Goal: Transaction & Acquisition: Purchase product/service

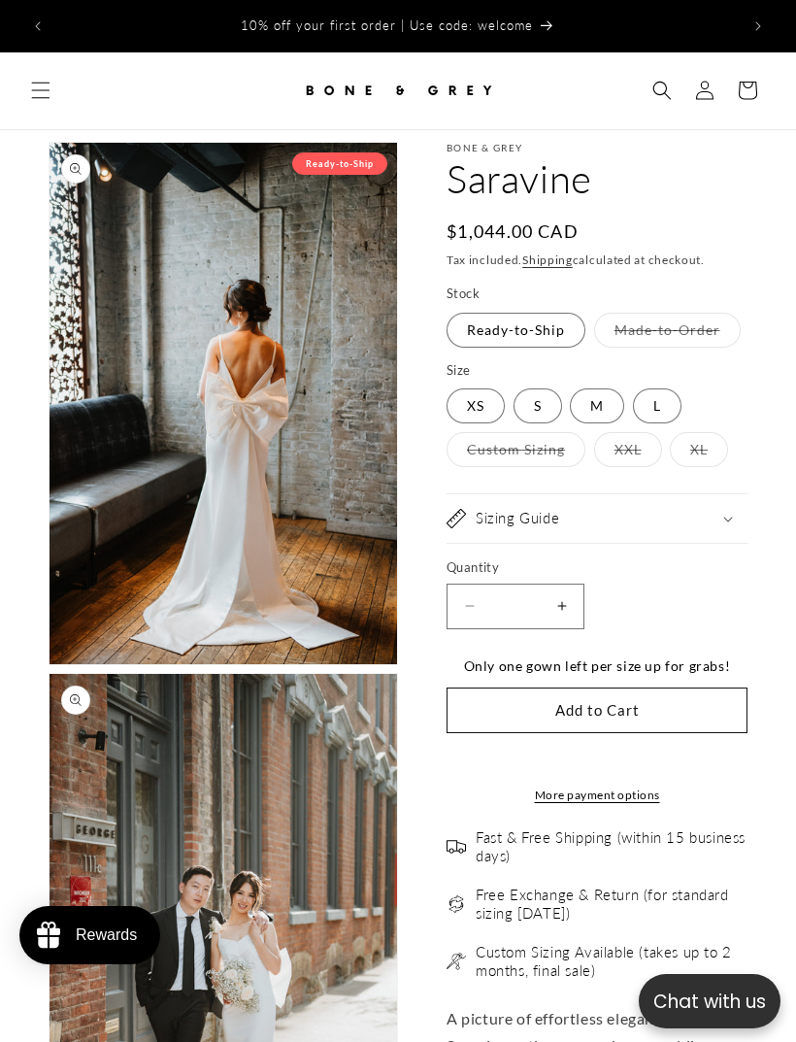
select select "**********"
click at [50, 664] on button "Open media 1 in modal" at bounding box center [50, 664] width 0 height 0
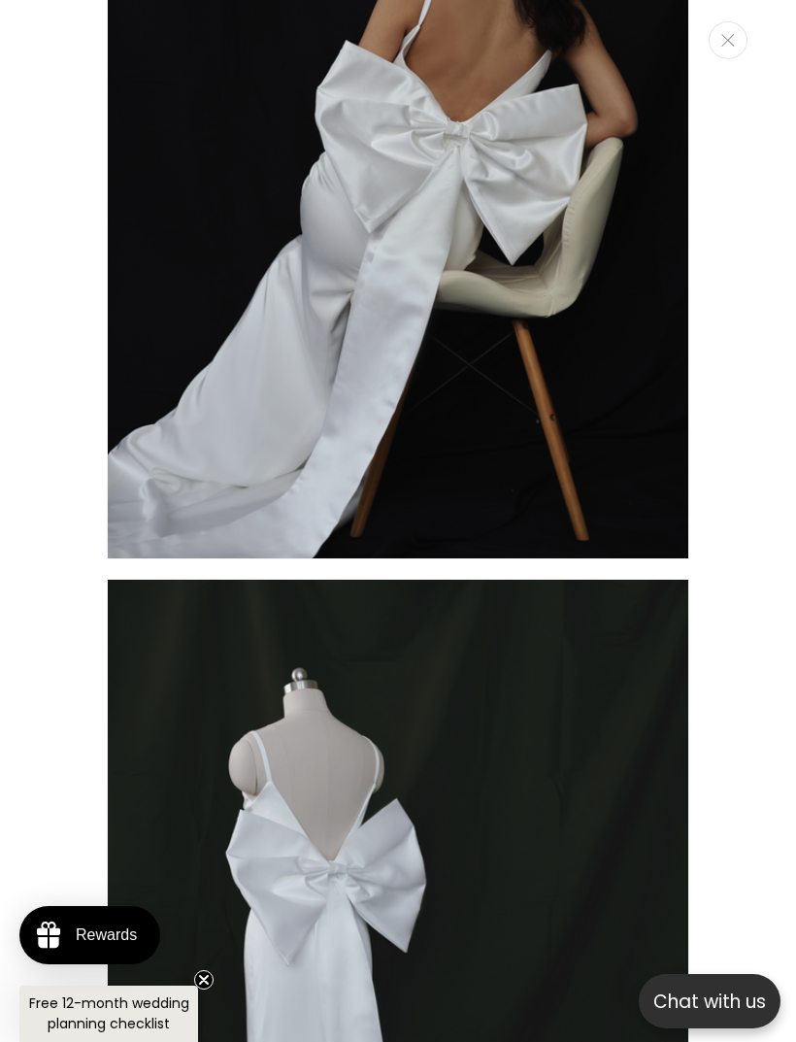
scroll to position [7243, 0]
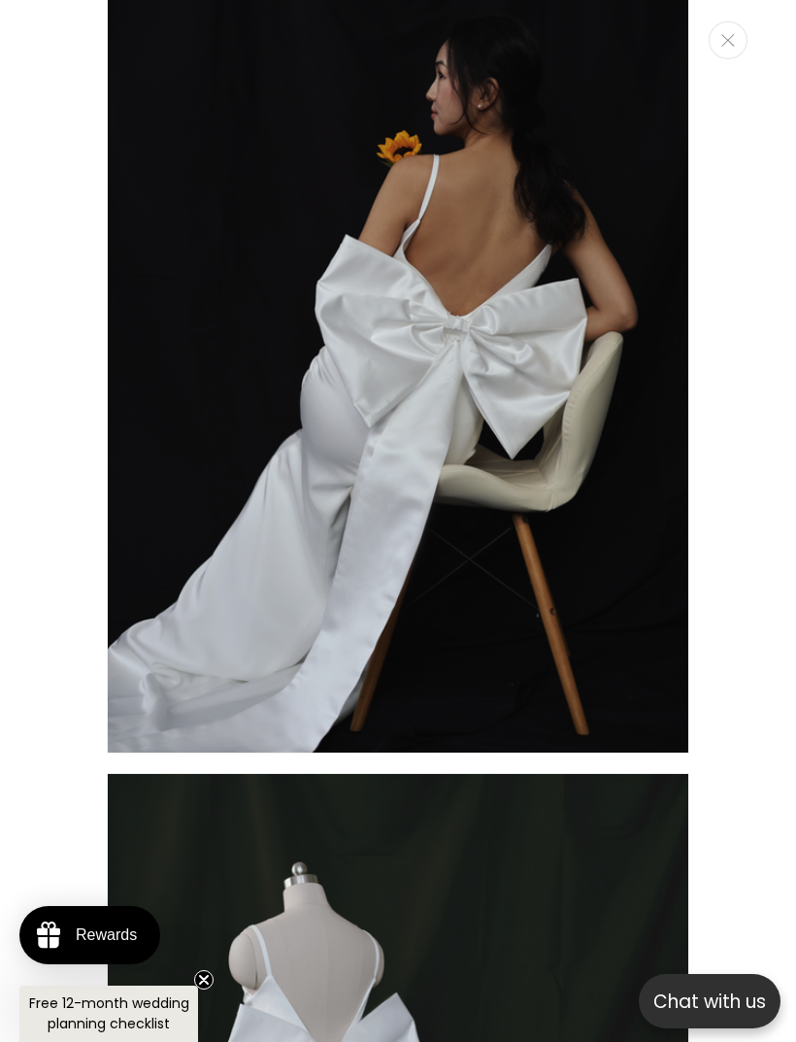
click at [719, 45] on button "Close" at bounding box center [728, 40] width 39 height 38
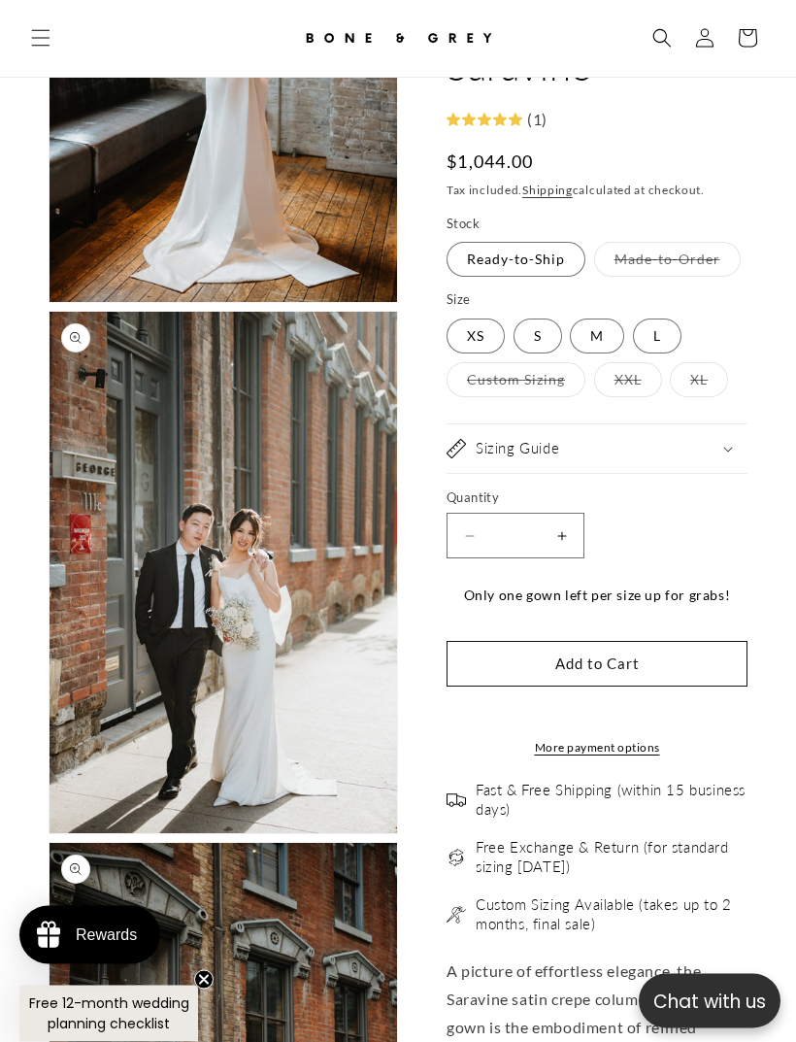
scroll to position [0, 0]
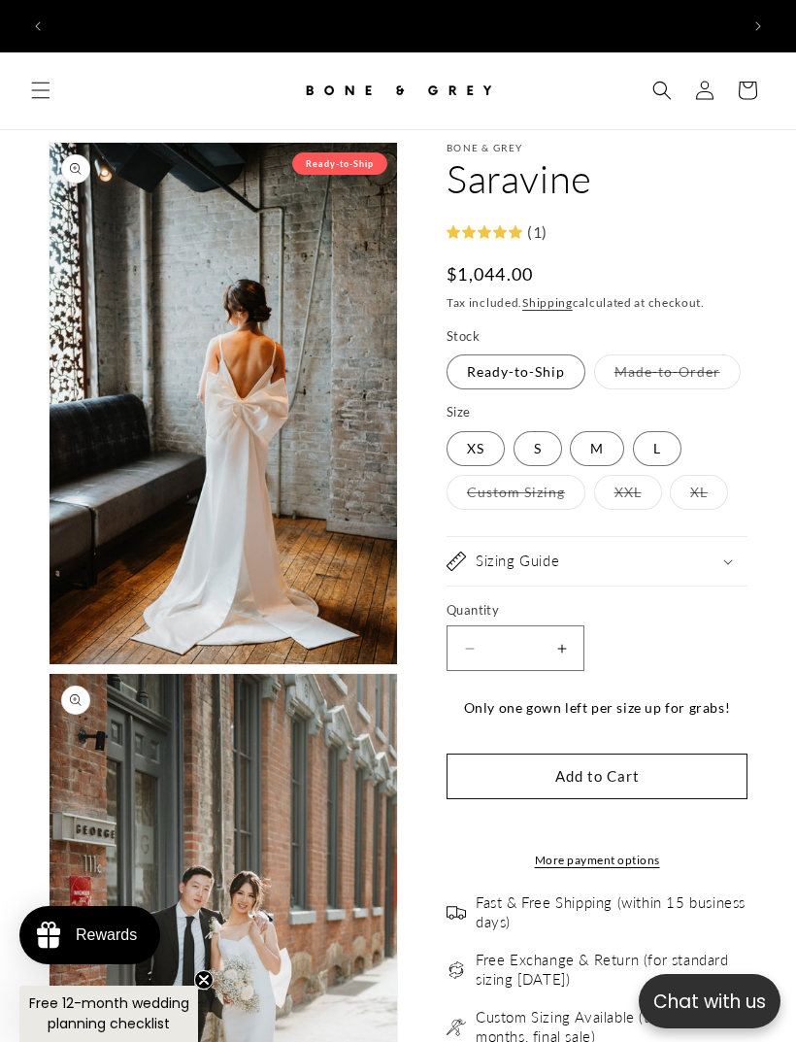
click at [39, 83] on icon "Menu" at bounding box center [41, 91] width 18 height 17
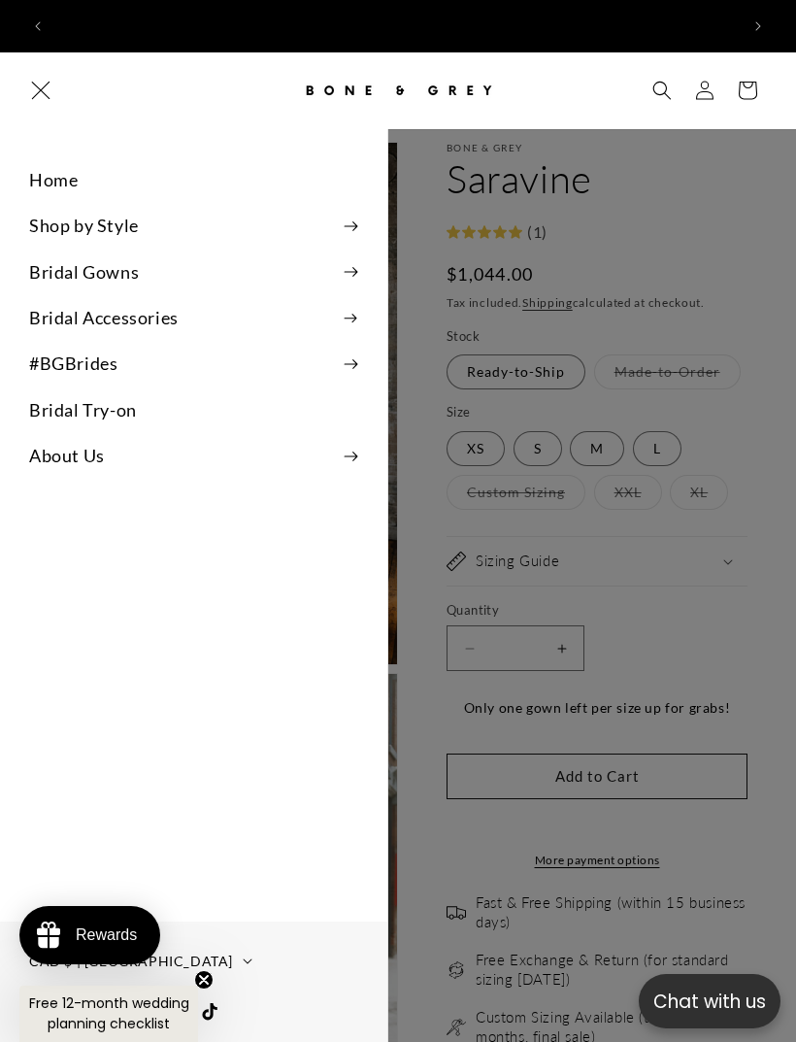
scroll to position [0, 685]
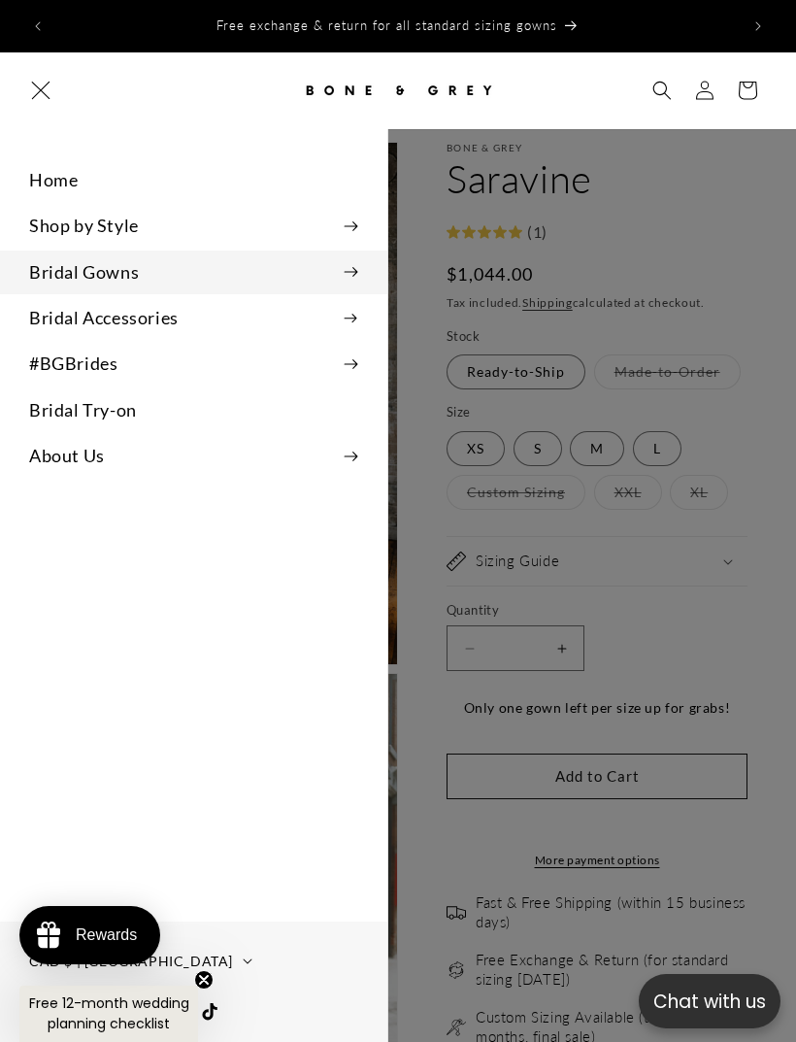
click at [344, 267] on icon at bounding box center [351, 272] width 15 height 11
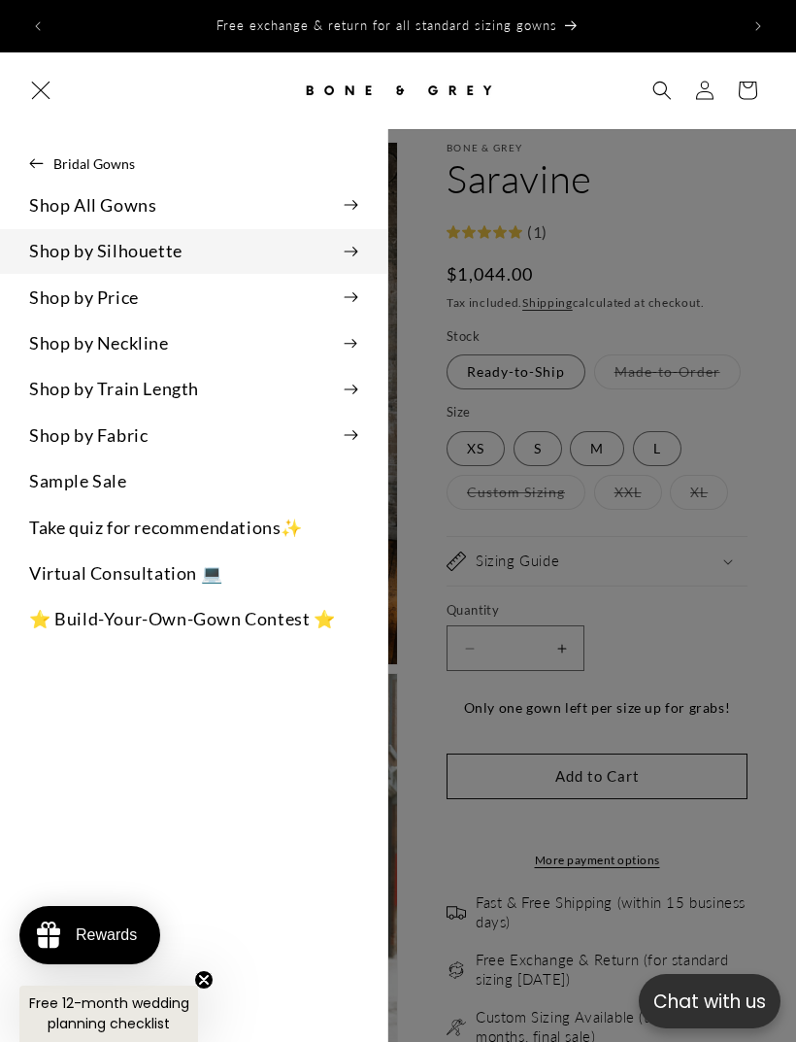
click at [347, 247] on icon at bounding box center [351, 252] width 15 height 11
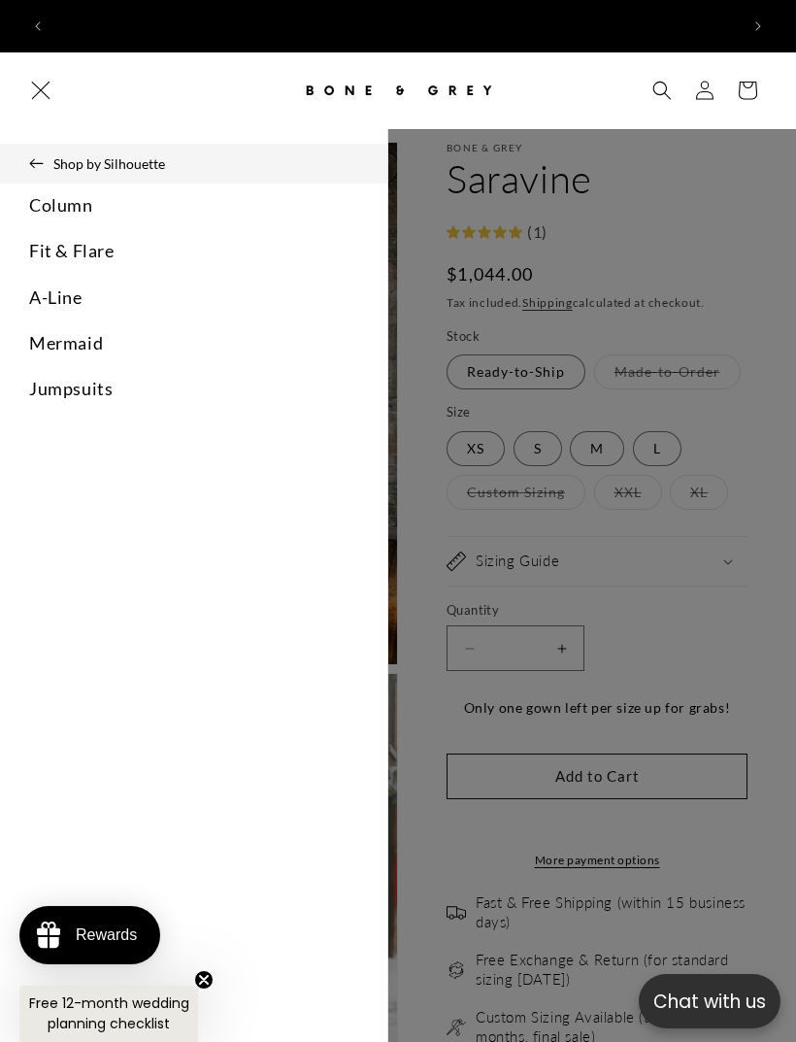
scroll to position [0, 1371]
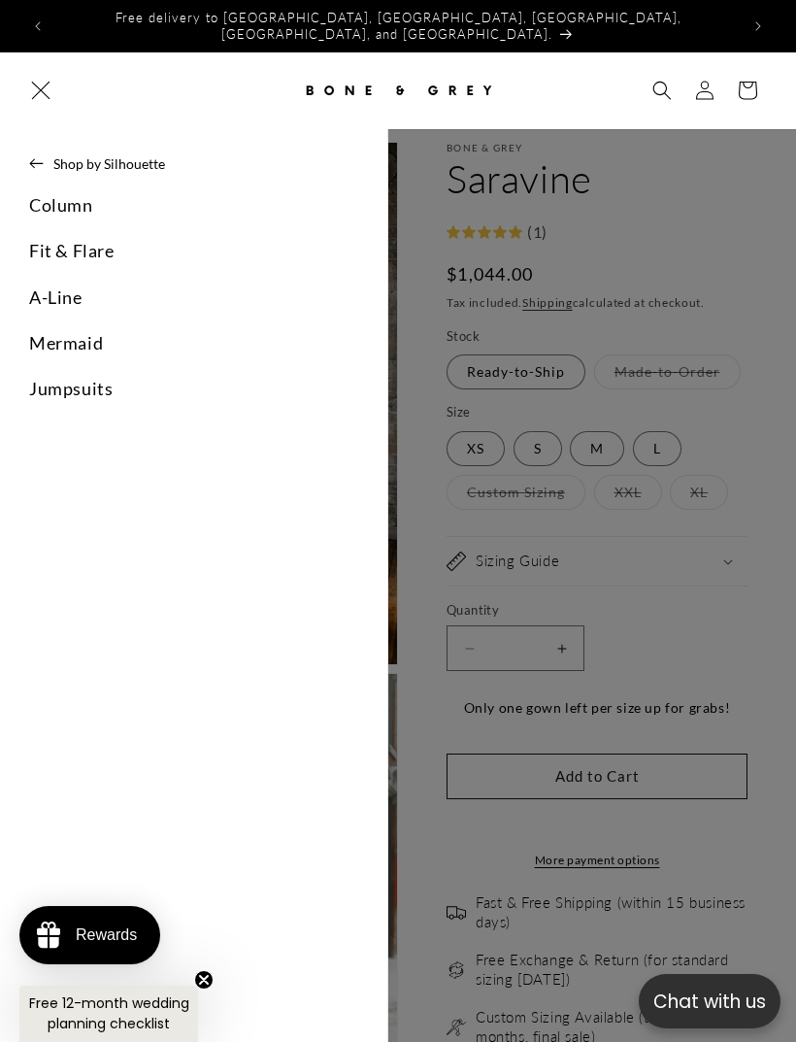
click at [60, 195] on link "Column" at bounding box center [193, 205] width 387 height 44
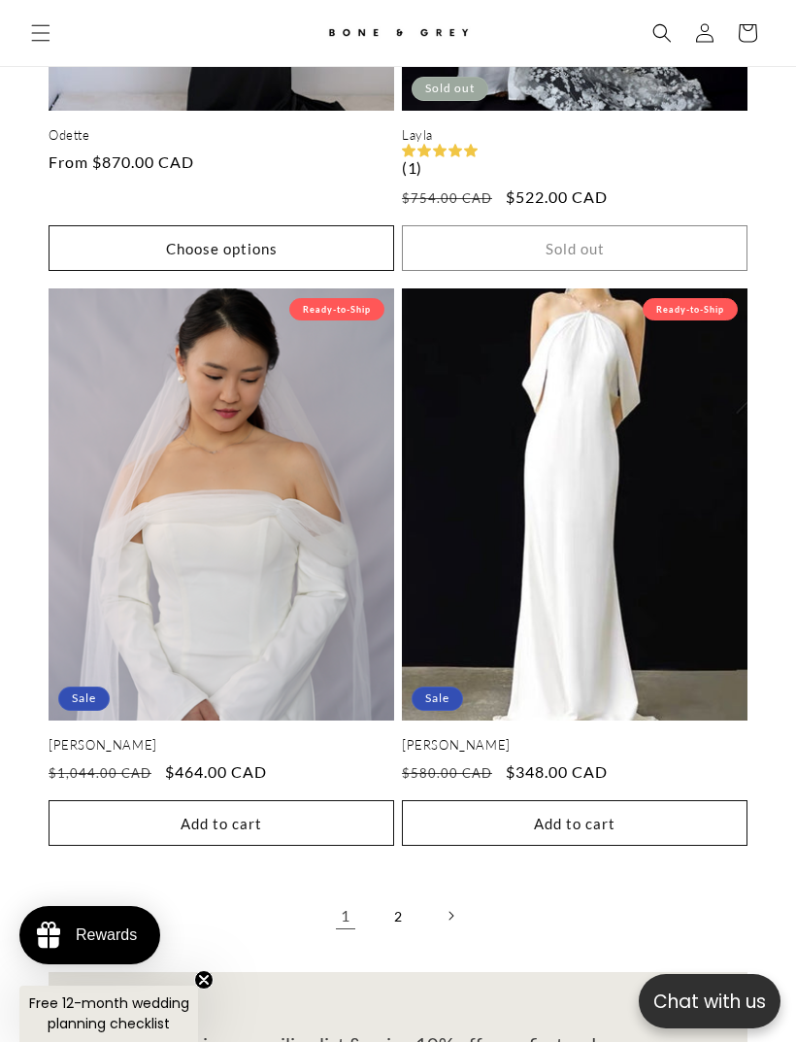
scroll to position [0, 685]
click at [628, 737] on link "Jenny" at bounding box center [575, 745] width 346 height 17
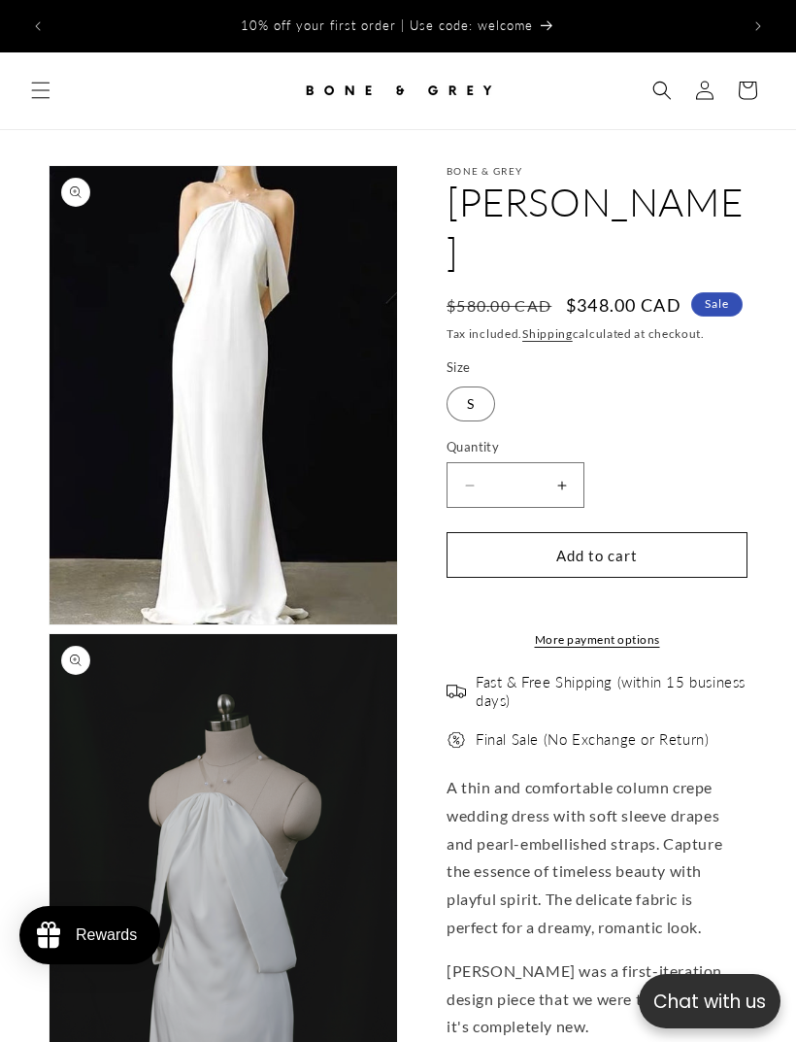
select select "**********"
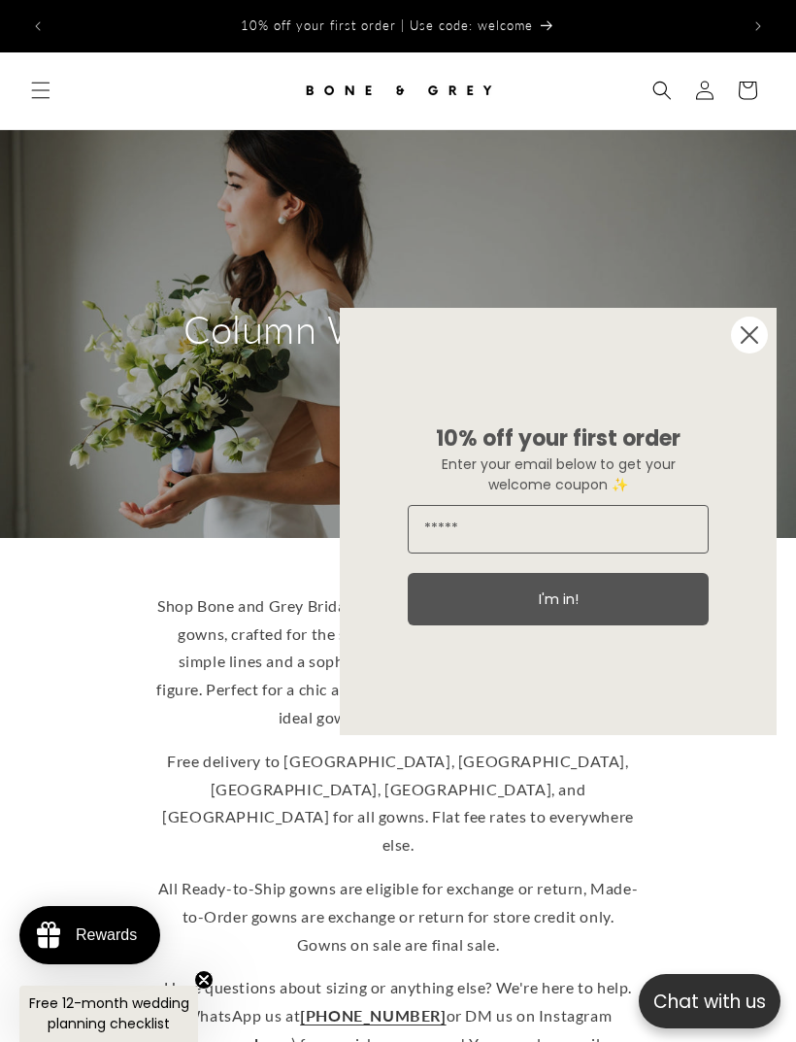
click at [734, 342] on circle "Close dialog" at bounding box center [749, 334] width 37 height 37
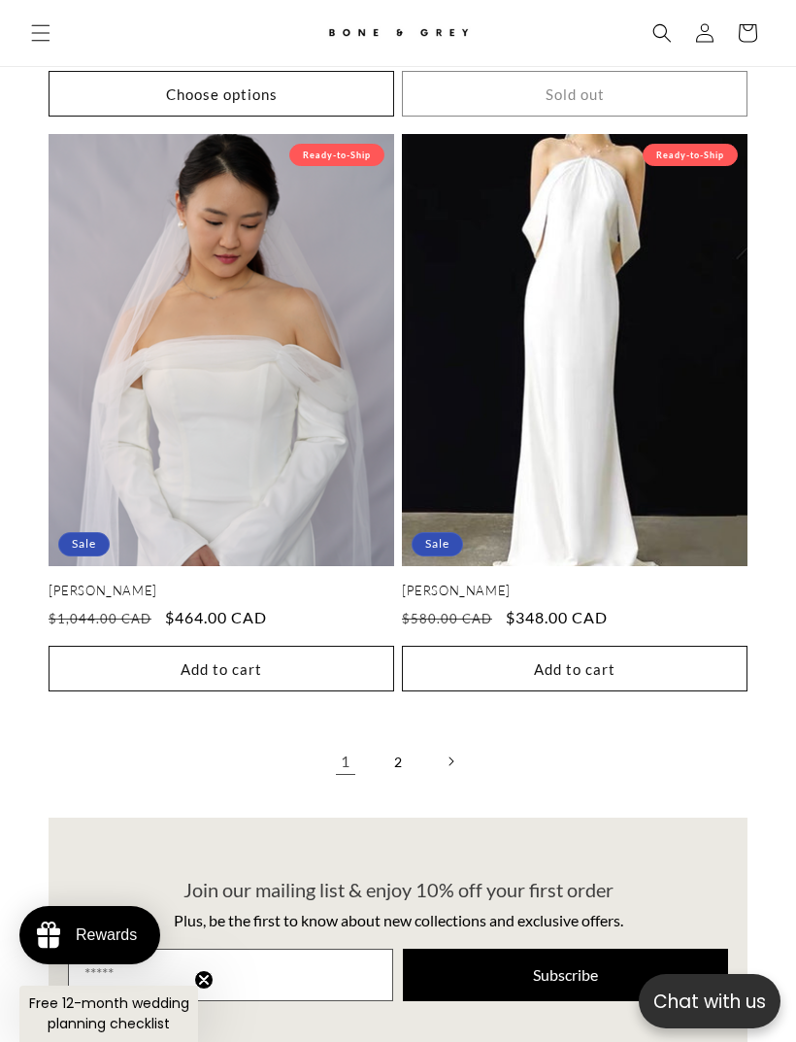
scroll to position [7778, 0]
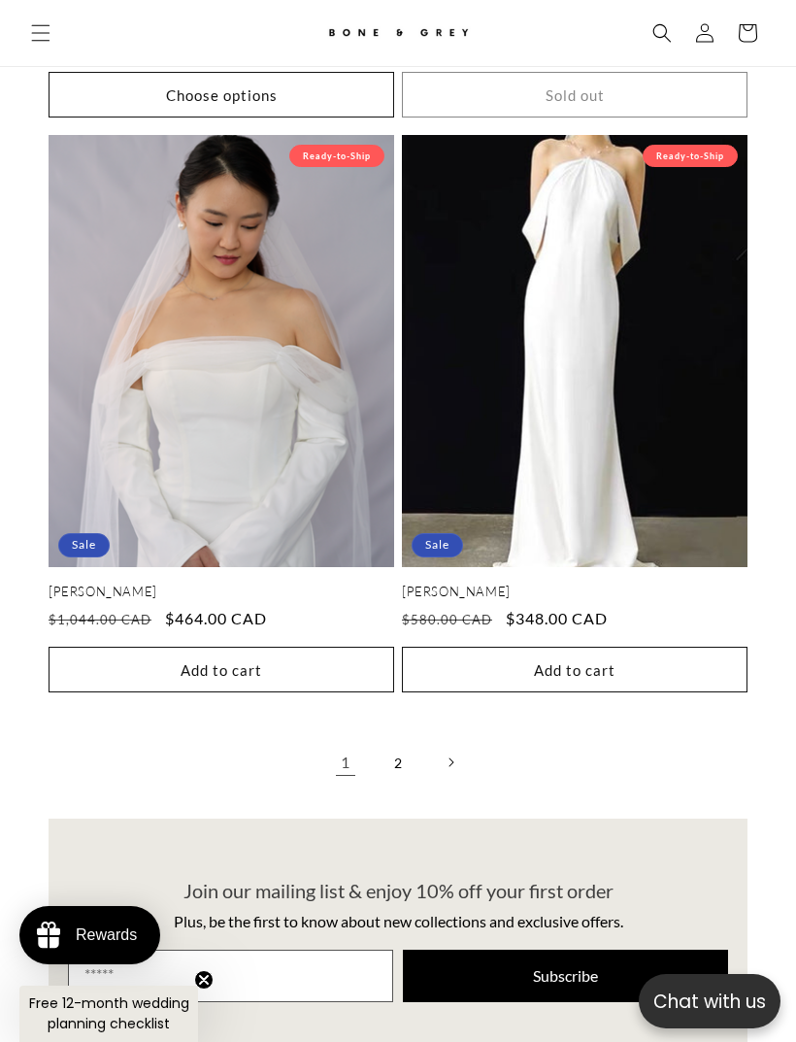
click at [404, 741] on link "2" at bounding box center [398, 762] width 43 height 43
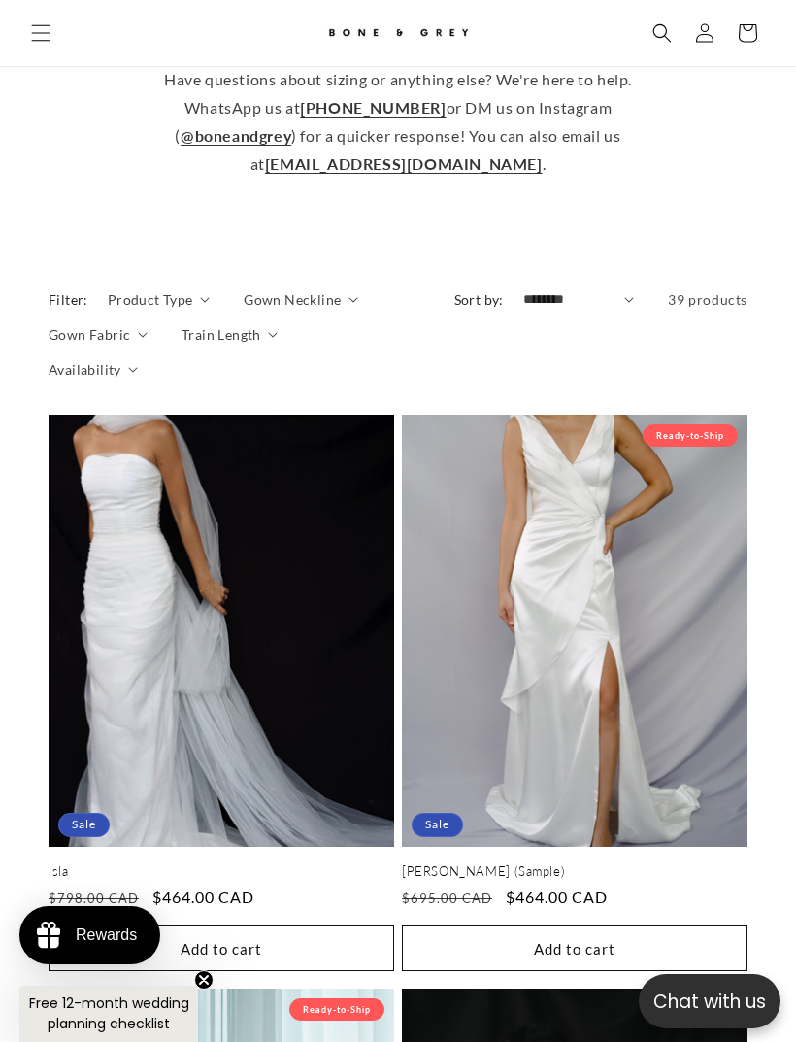
scroll to position [892, 0]
